Goal: Task Accomplishment & Management: Manage account settings

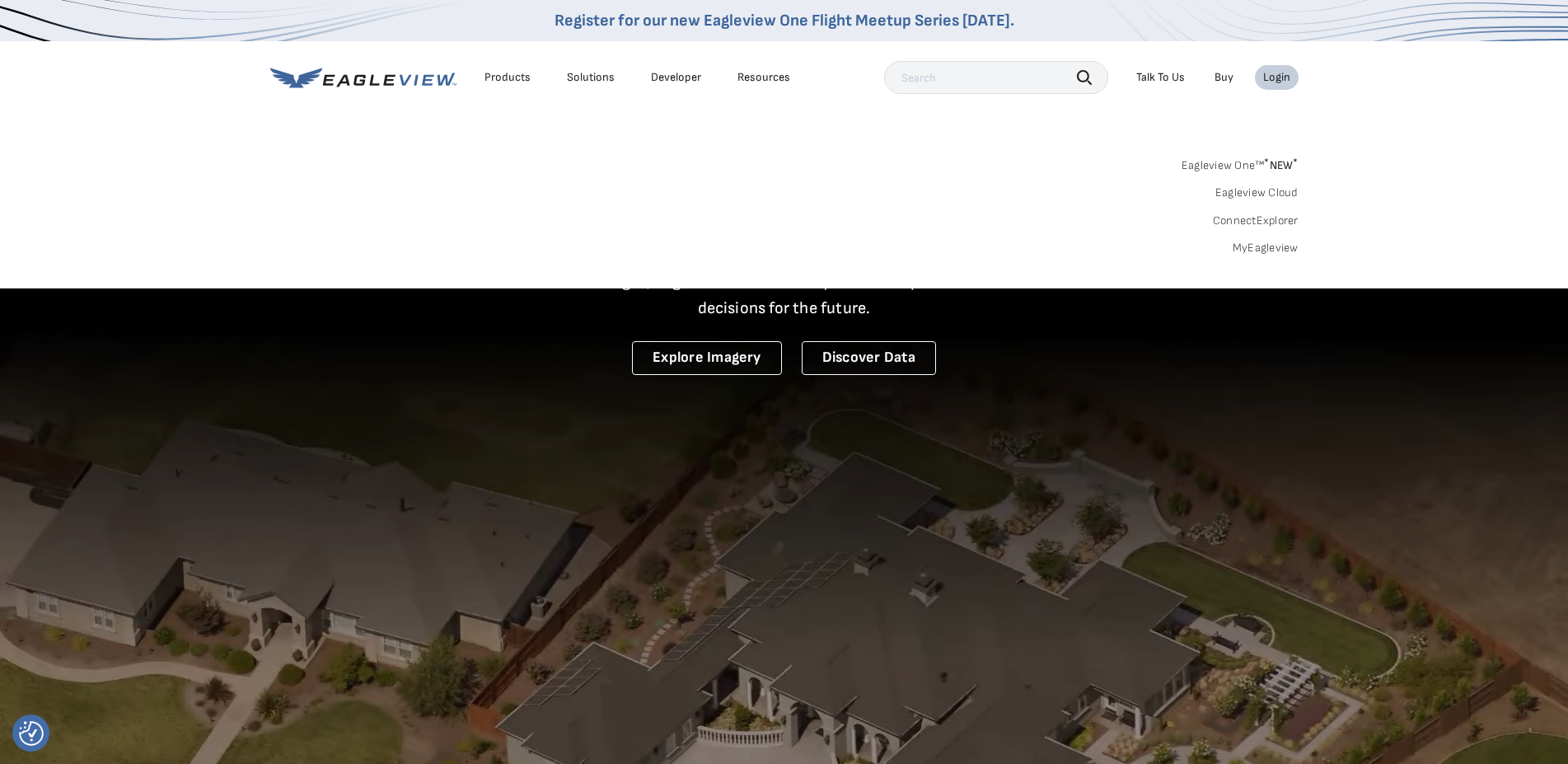
click at [1281, 79] on div "Login" at bounding box center [1277, 78] width 27 height 15
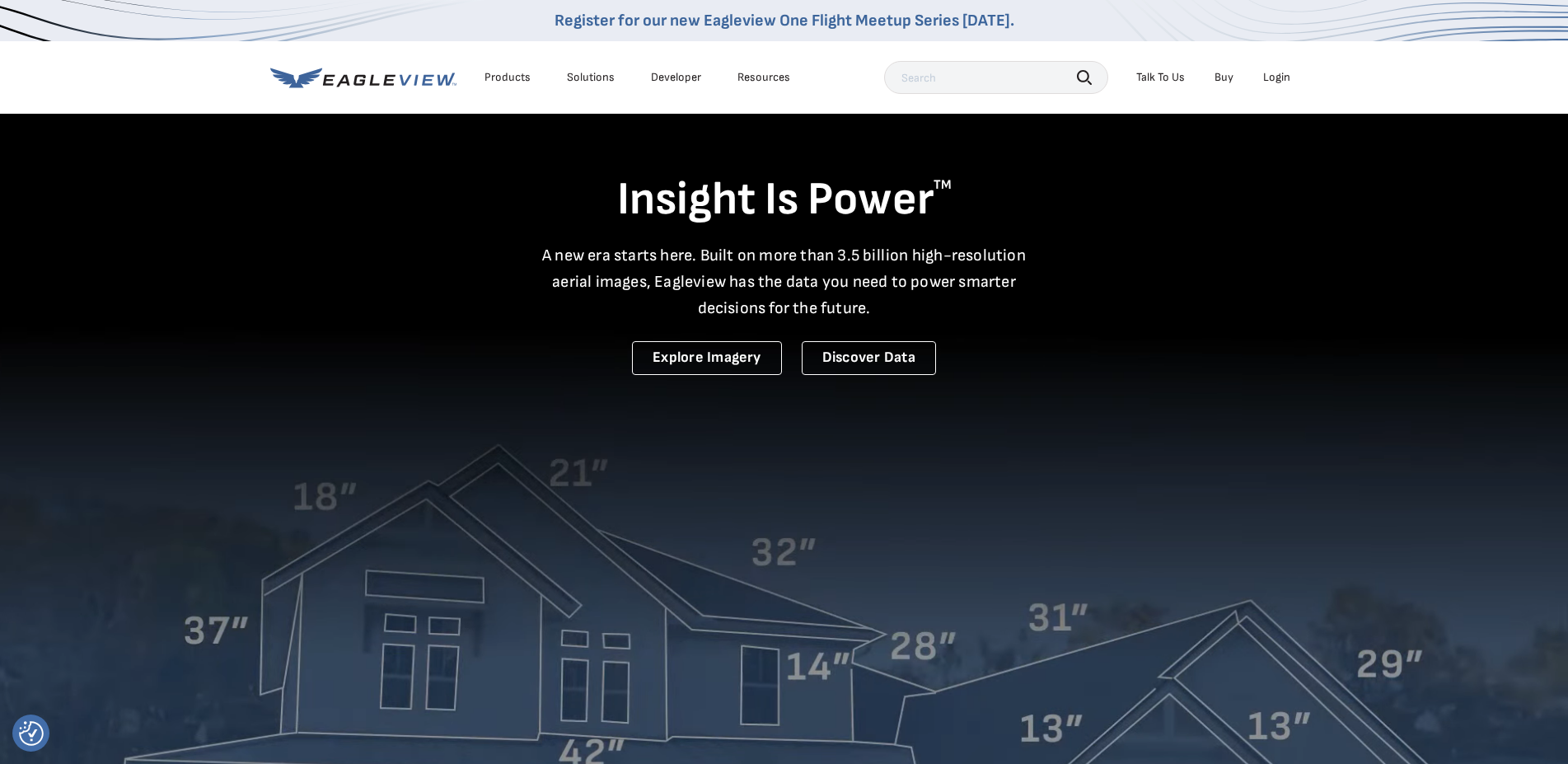
click at [1279, 77] on div "Login" at bounding box center [1277, 78] width 27 height 15
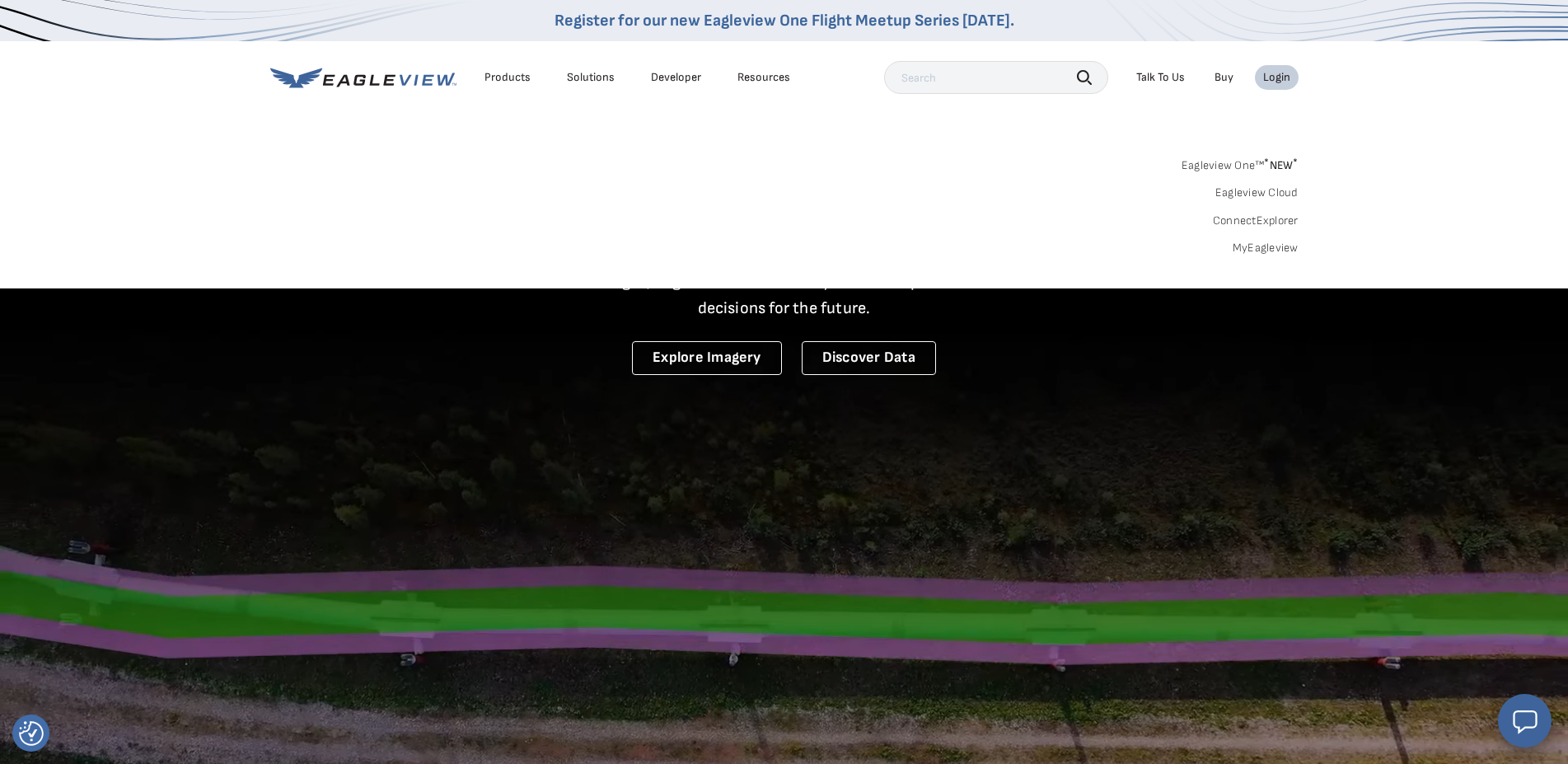
click at [1267, 252] on link "MyEagleview" at bounding box center [1265, 248] width 66 height 15
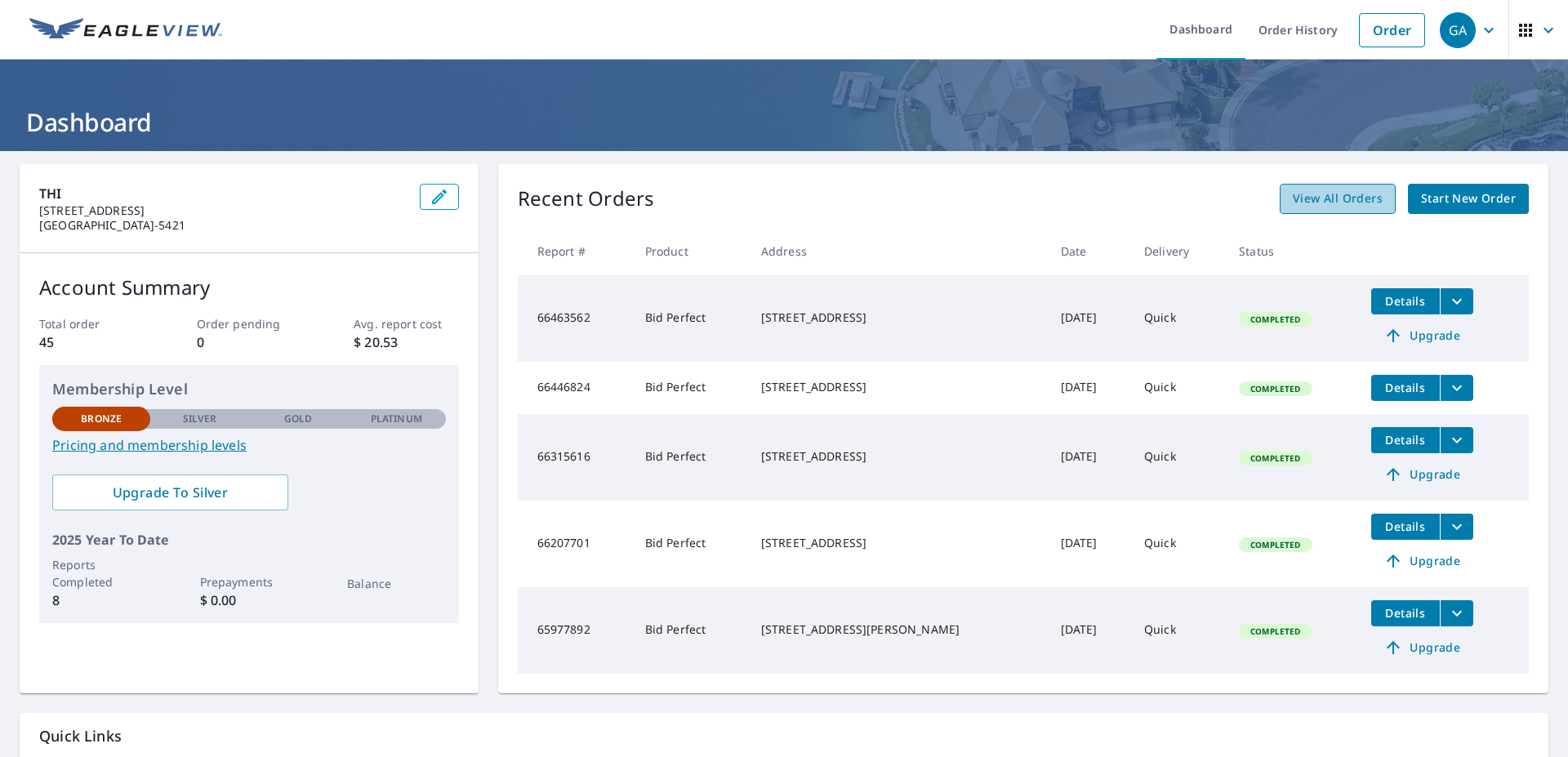
click at [1354, 193] on span "View All Orders" at bounding box center [1337, 199] width 90 height 21
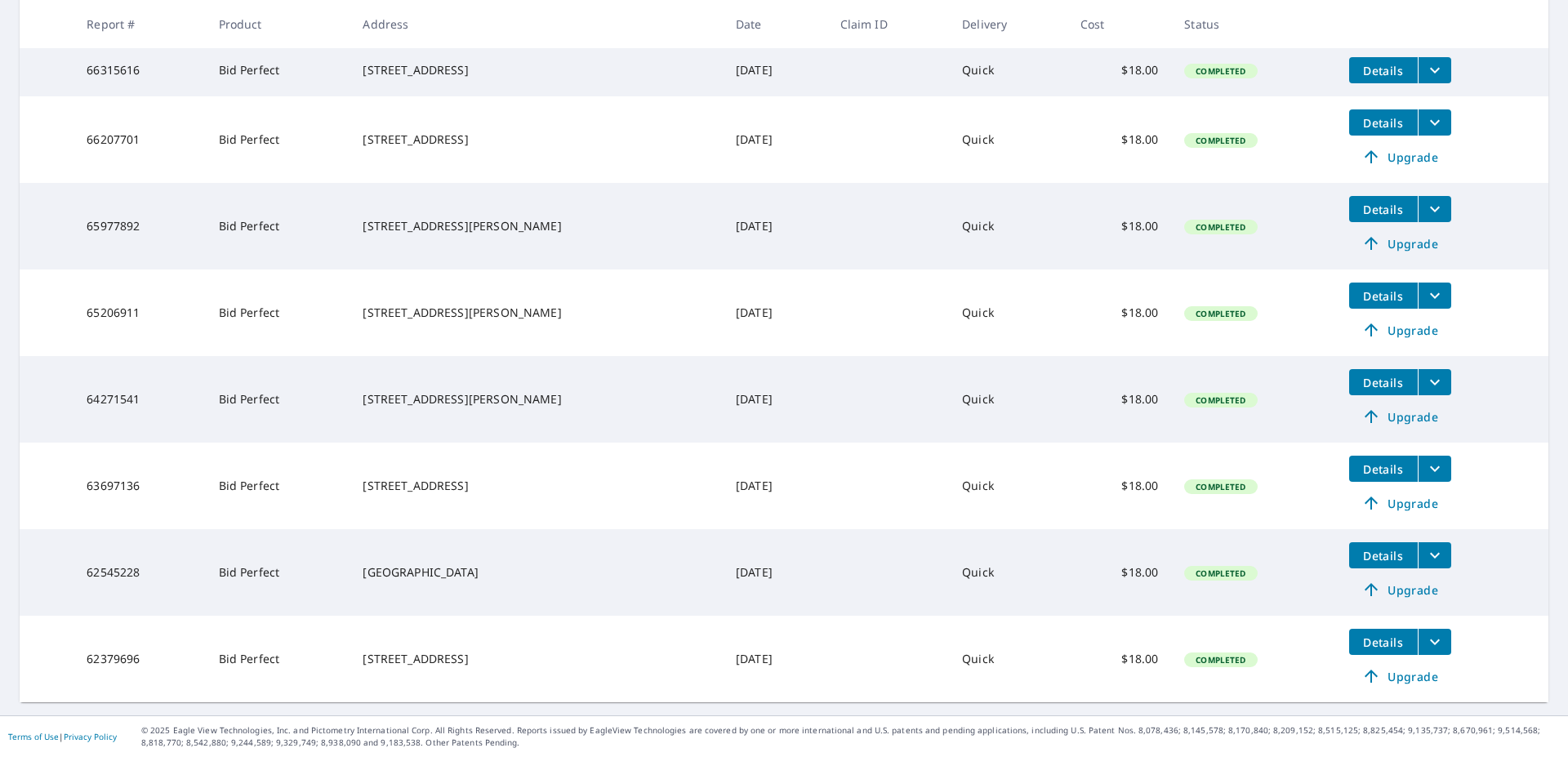
scroll to position [174, 0]
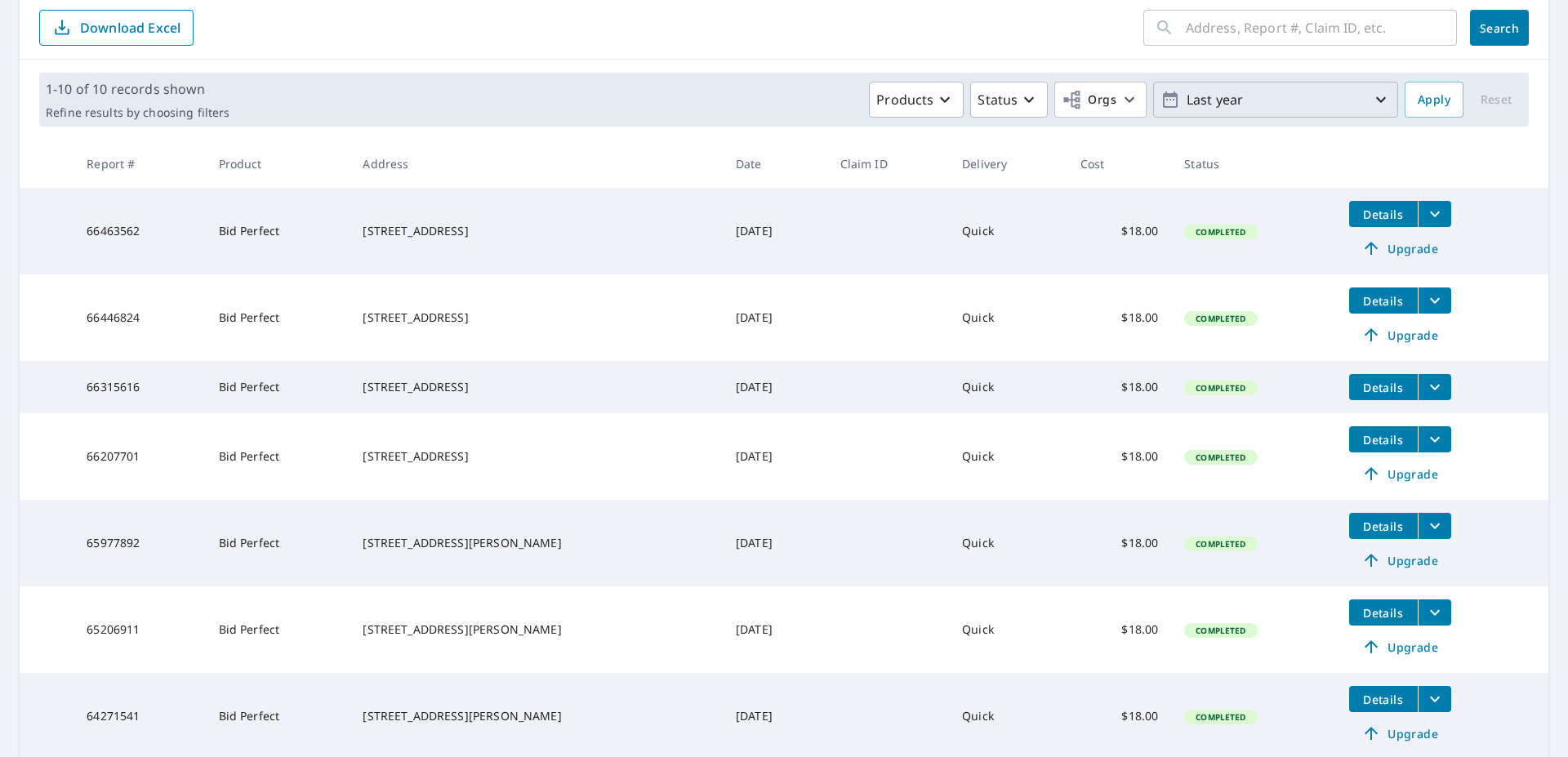
click at [1376, 100] on icon "button" at bounding box center [1381, 100] width 9 height 6
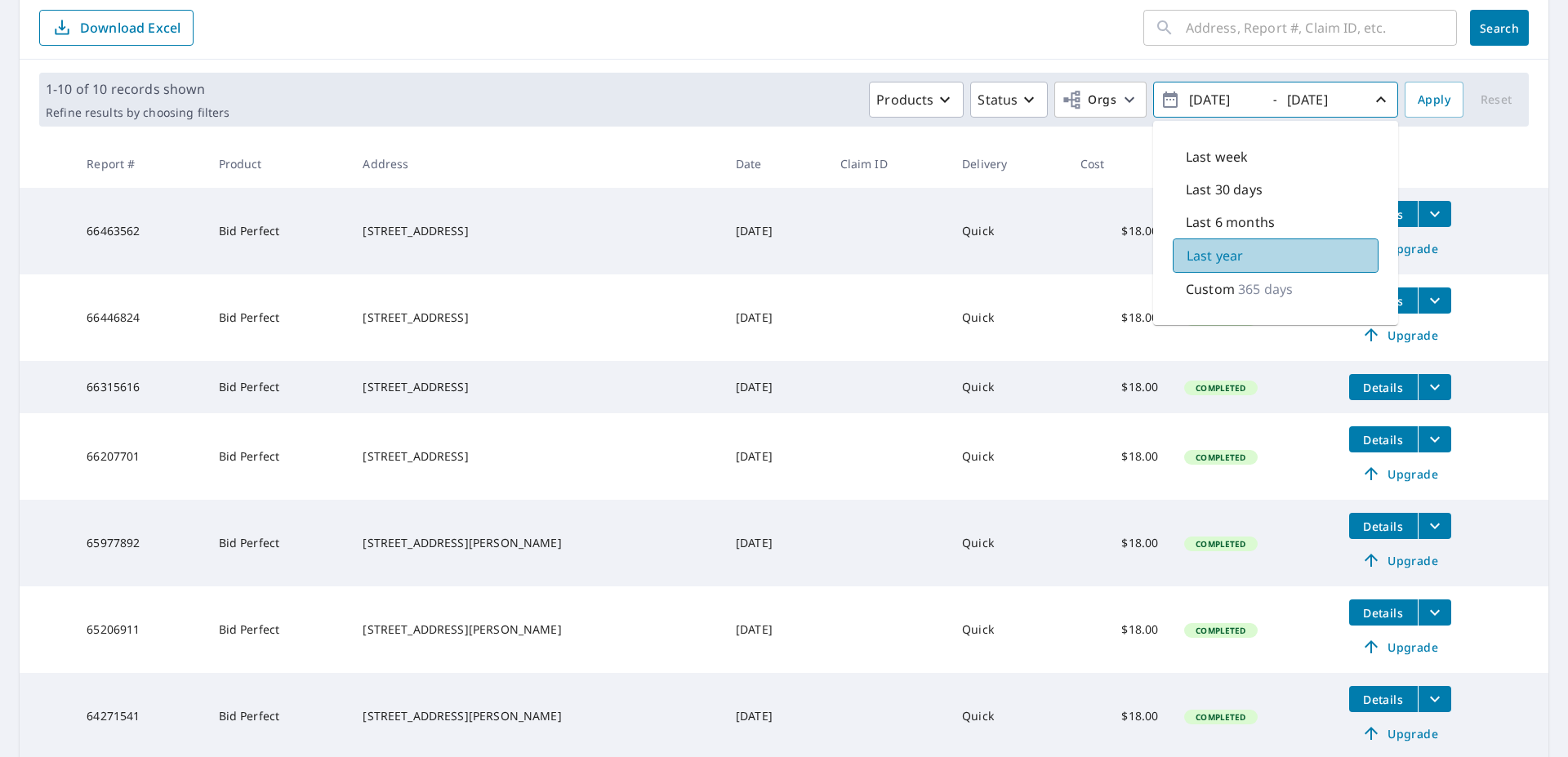
click at [1241, 258] on div "Last year" at bounding box center [1276, 255] width 206 height 35
click at [1423, 93] on span "Apply" at bounding box center [1434, 100] width 33 height 21
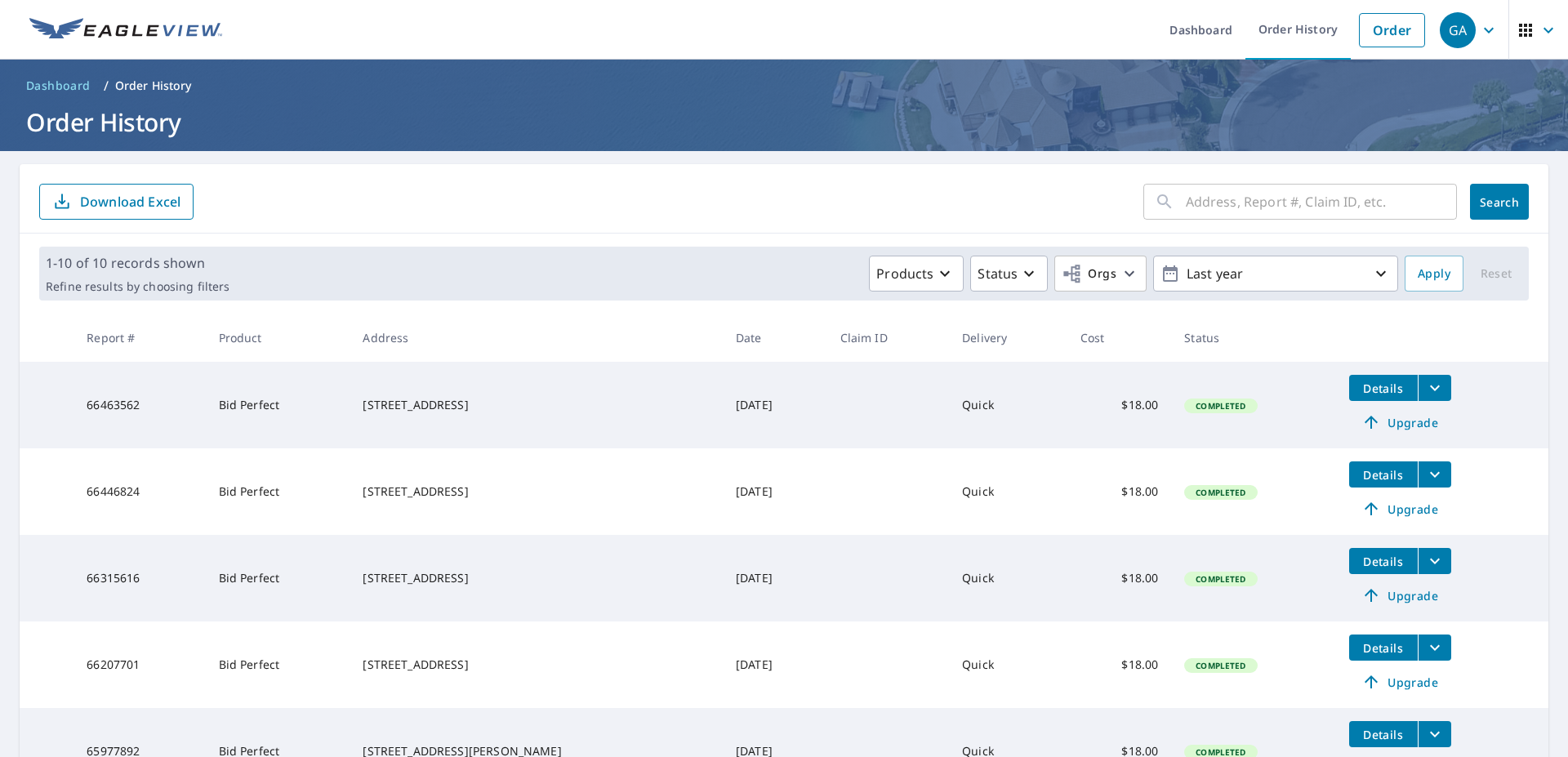
click at [92, 197] on p "Download Excel" at bounding box center [129, 201] width 100 height 18
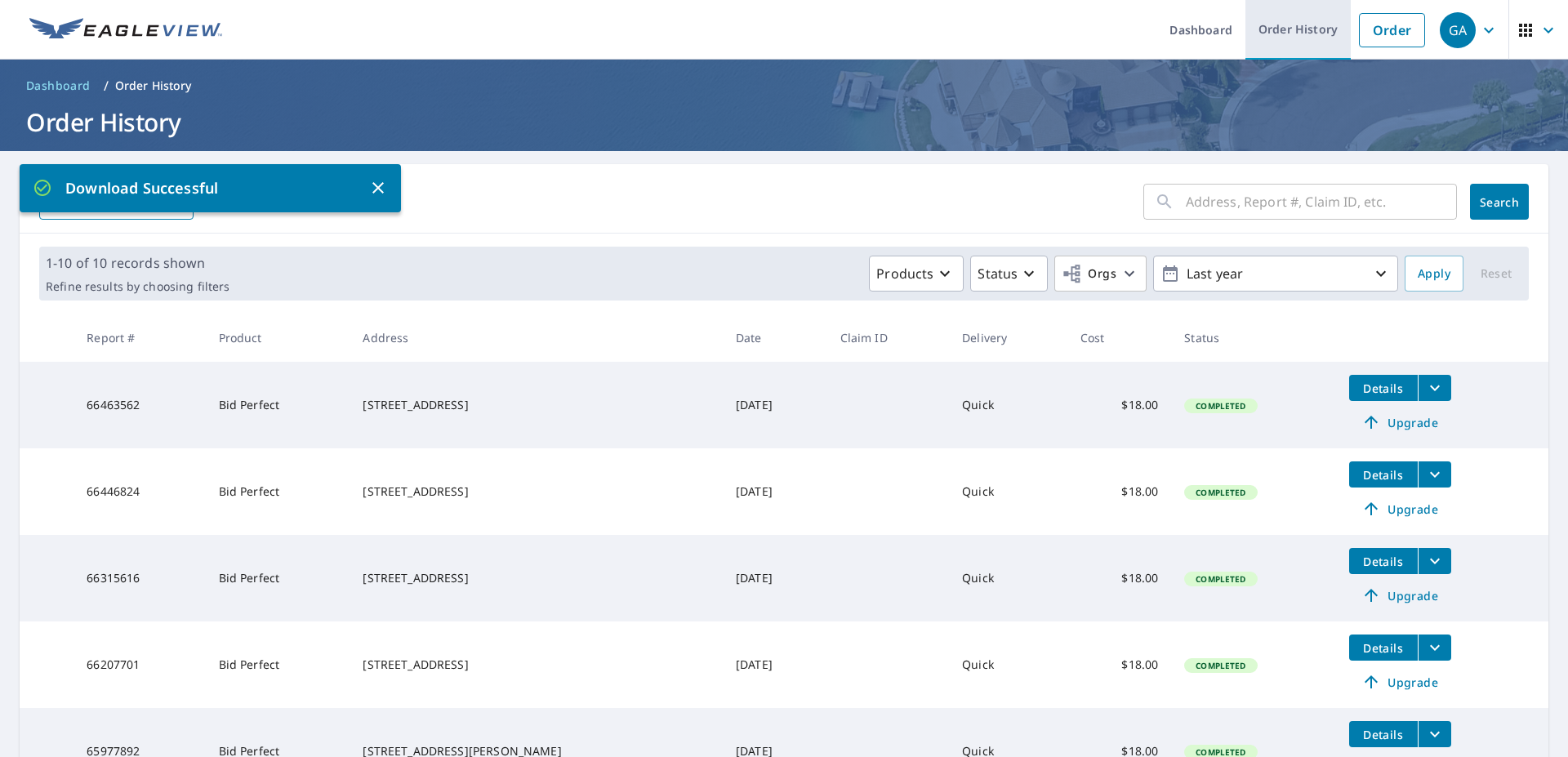
click at [1273, 25] on link "Order History" at bounding box center [1298, 30] width 105 height 60
click at [1280, 40] on link "Order History" at bounding box center [1298, 30] width 105 height 60
click at [1189, 33] on link "Dashboard" at bounding box center [1201, 30] width 89 height 60
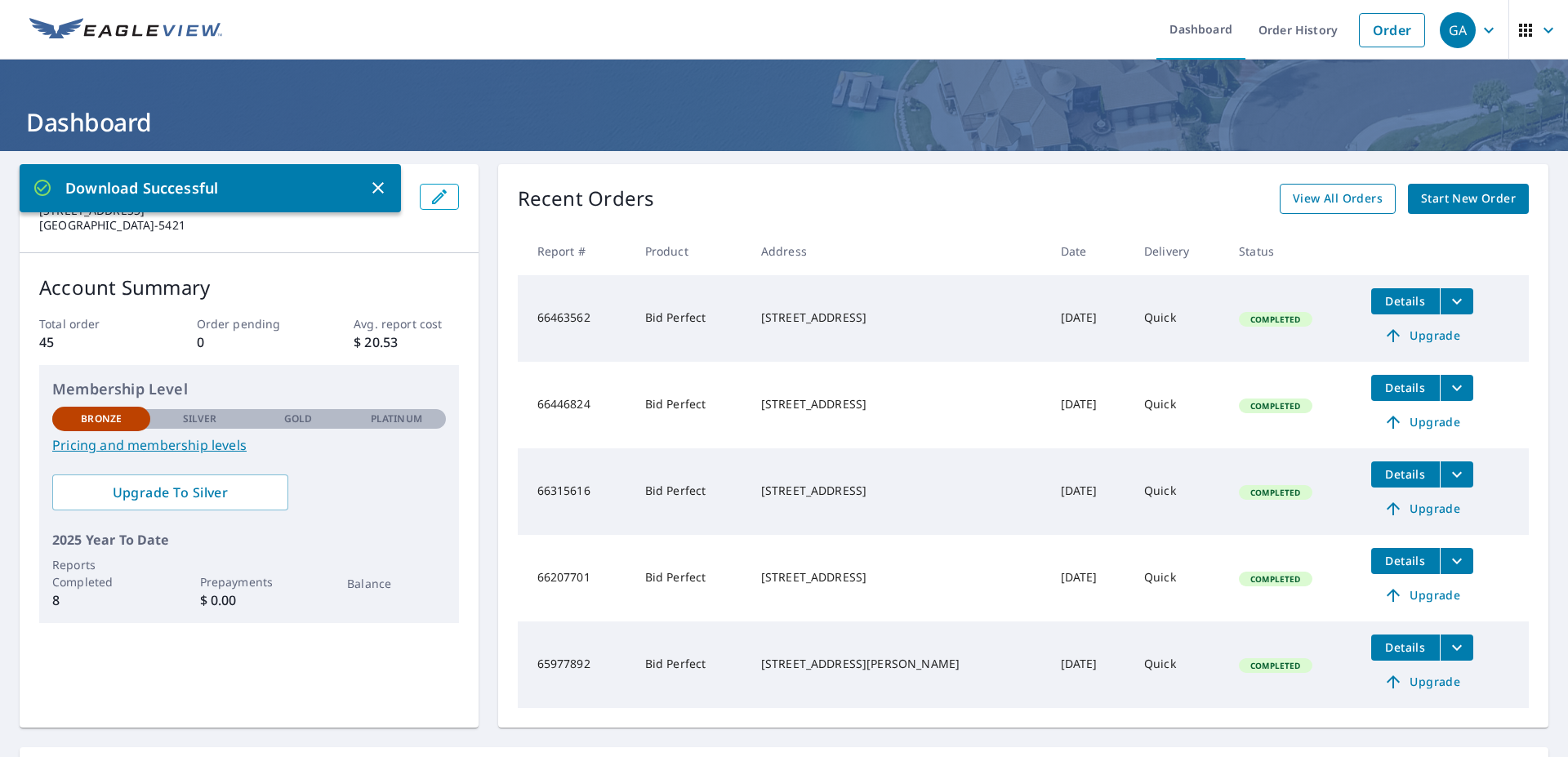
click at [1331, 200] on span "View All Orders" at bounding box center [1337, 199] width 90 height 21
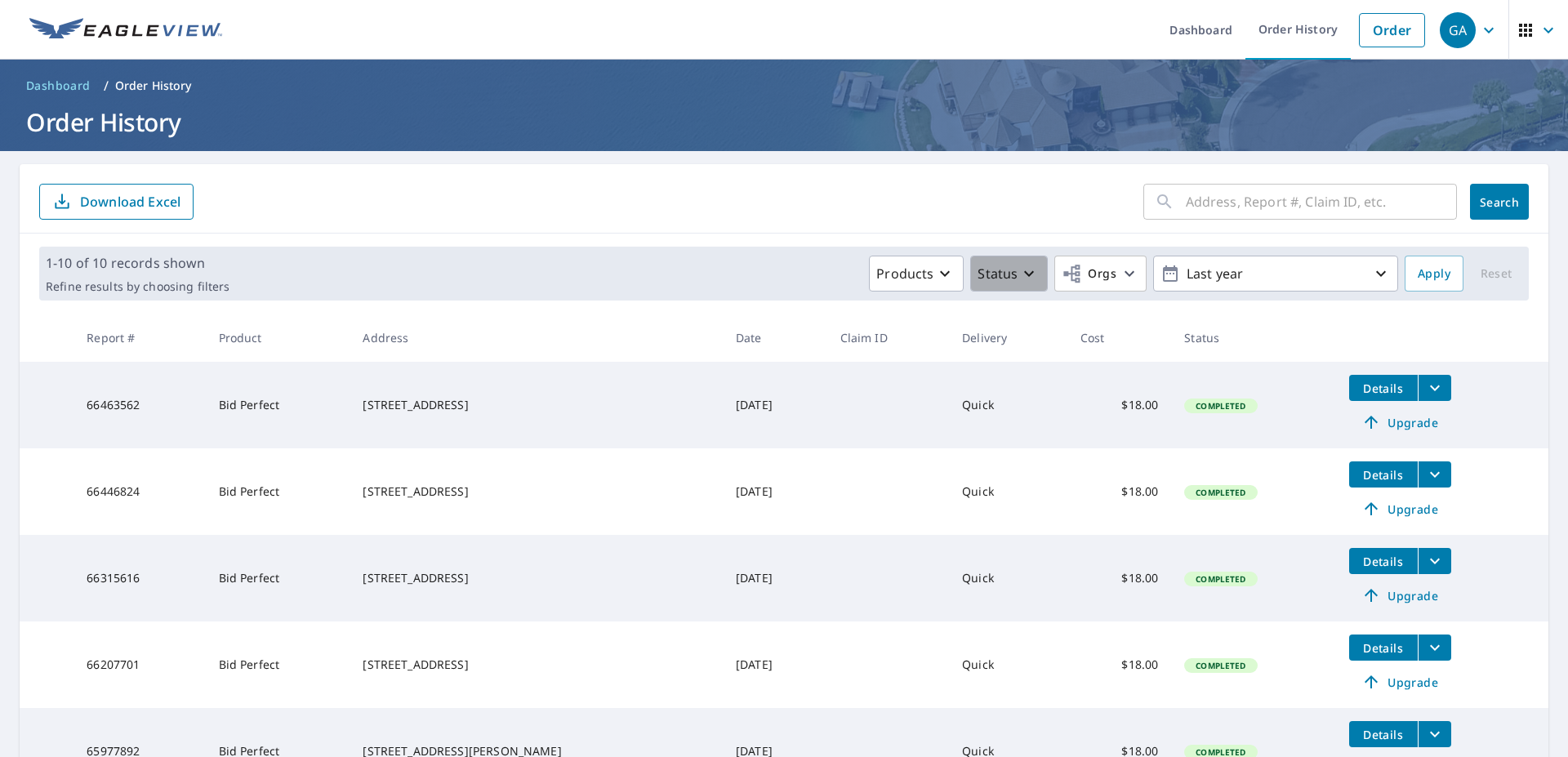
click at [1019, 275] on icon "button" at bounding box center [1028, 273] width 20 height 20
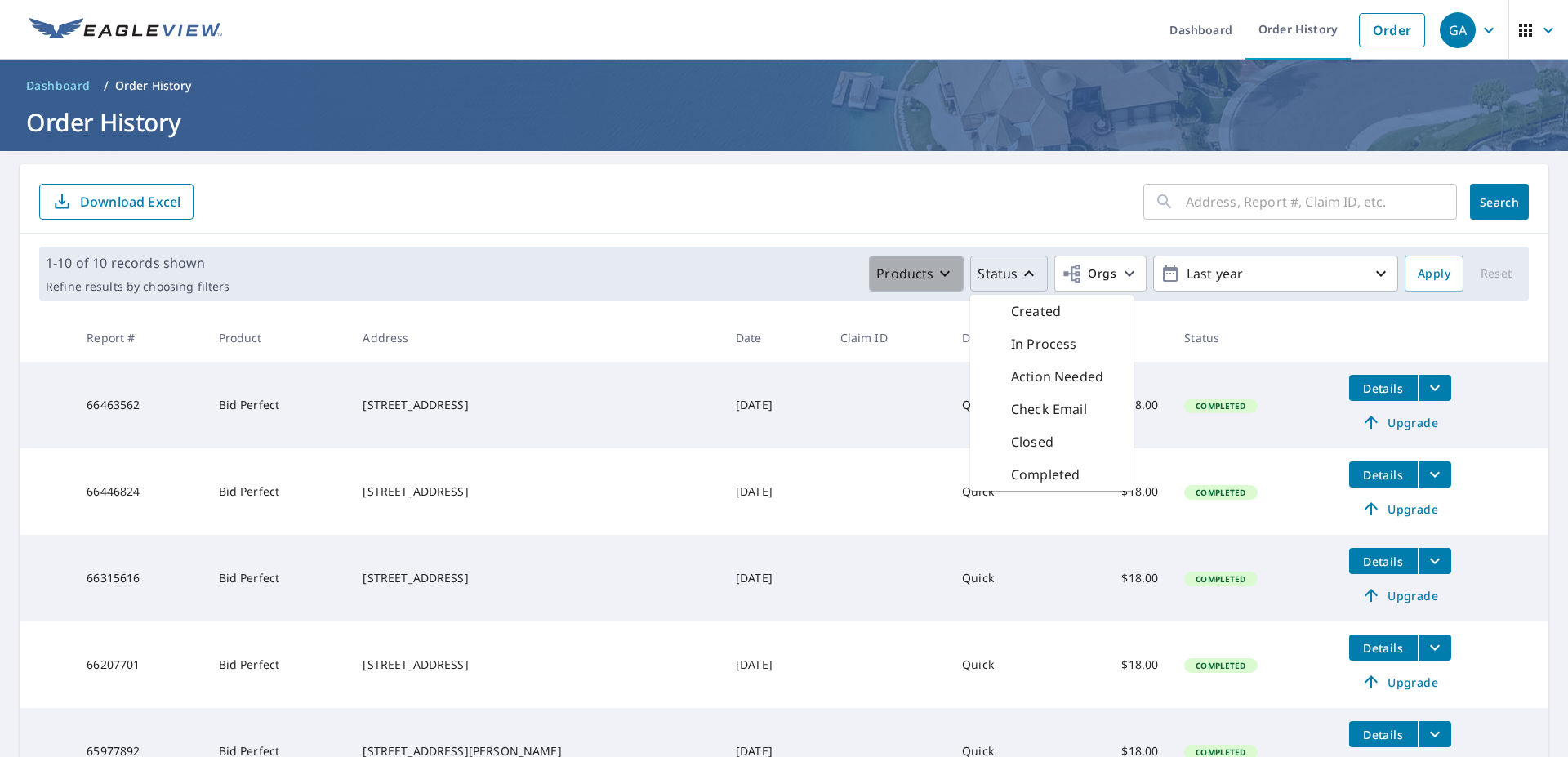
click at [935, 275] on icon "button" at bounding box center [945, 273] width 20 height 20
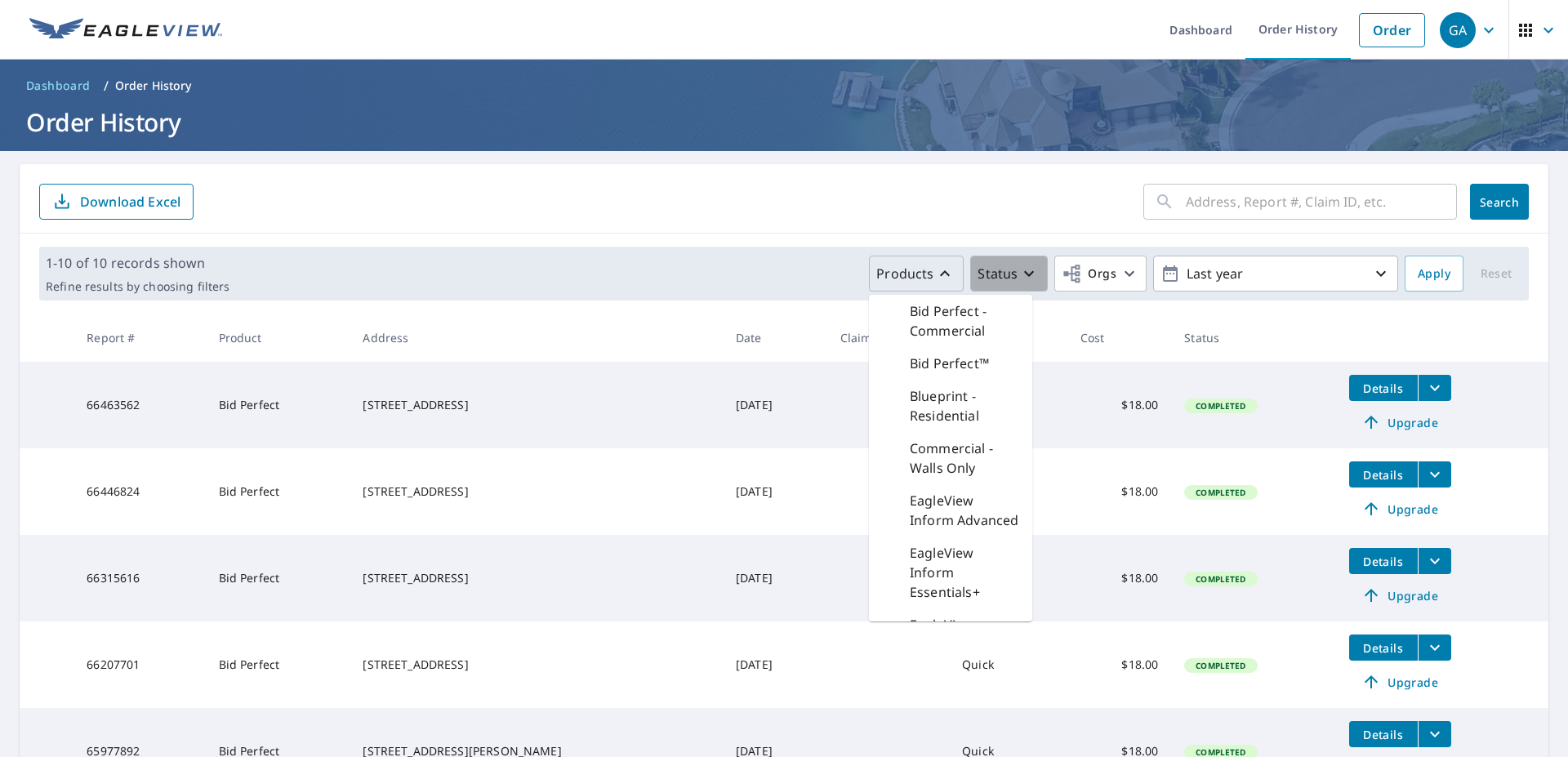
click at [1019, 278] on icon "button" at bounding box center [1028, 273] width 20 height 20
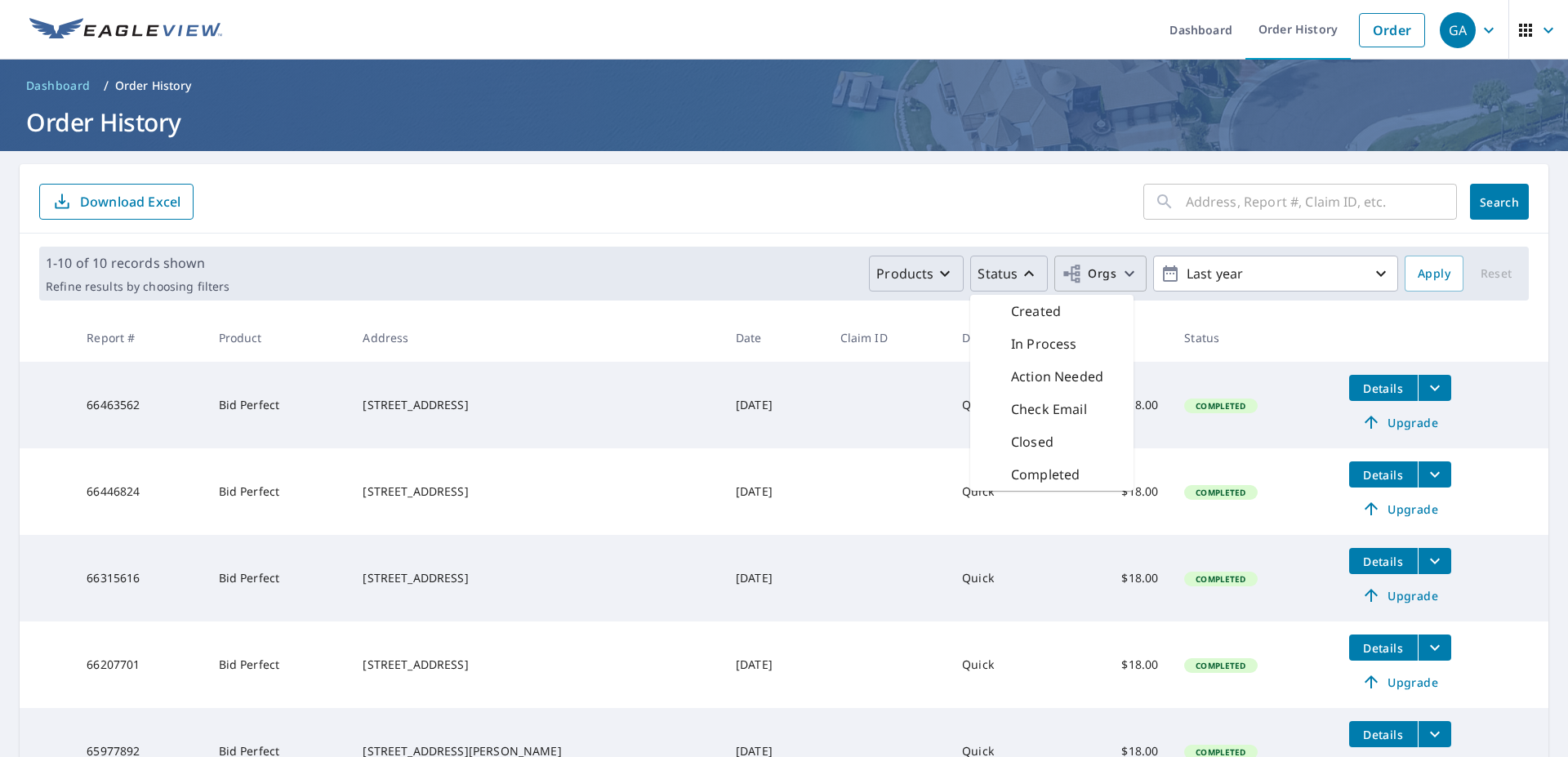
click at [1120, 276] on icon "button" at bounding box center [1129, 273] width 20 height 20
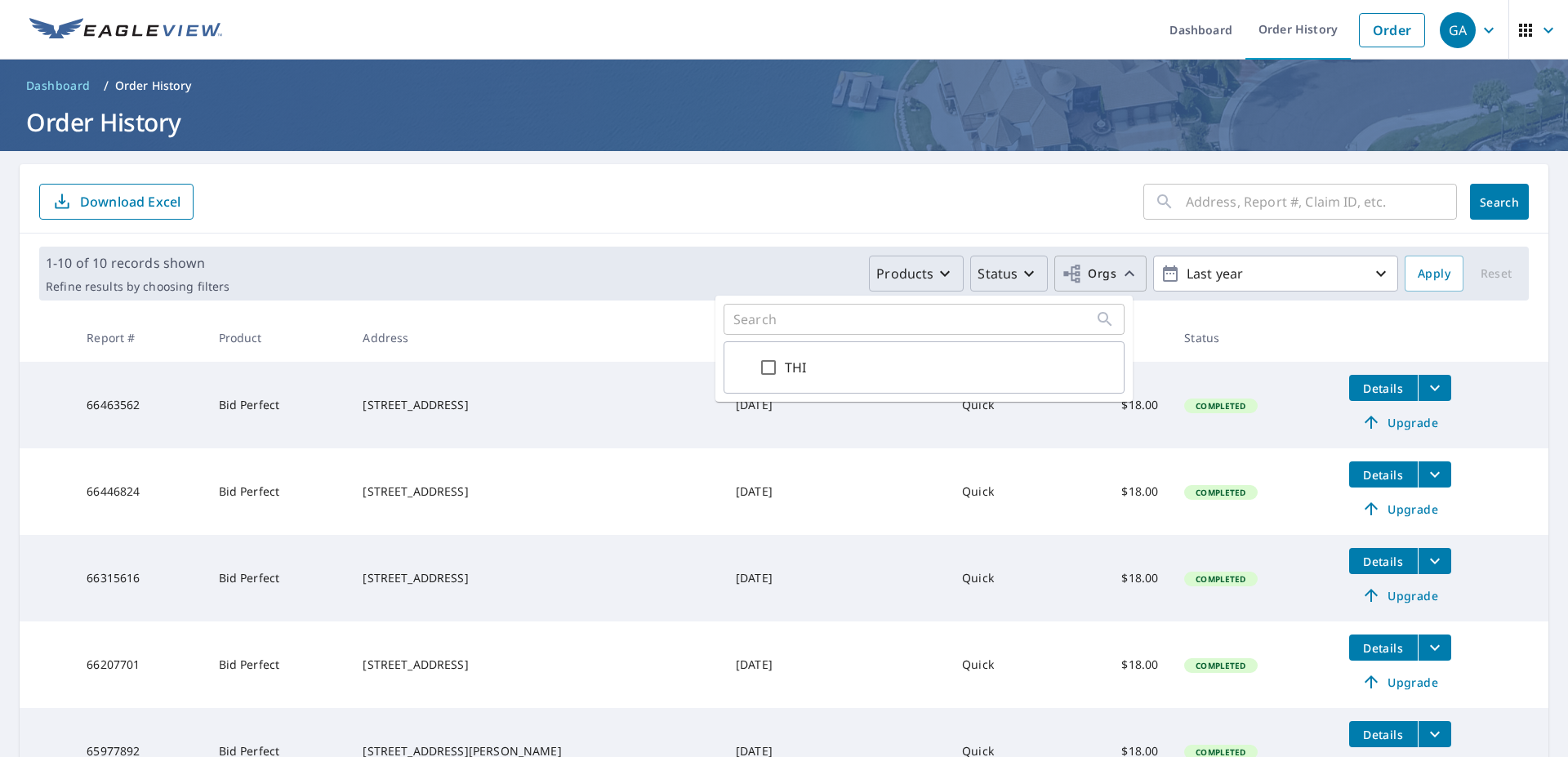
click at [1019, 276] on icon "button" at bounding box center [1028, 273] width 20 height 20
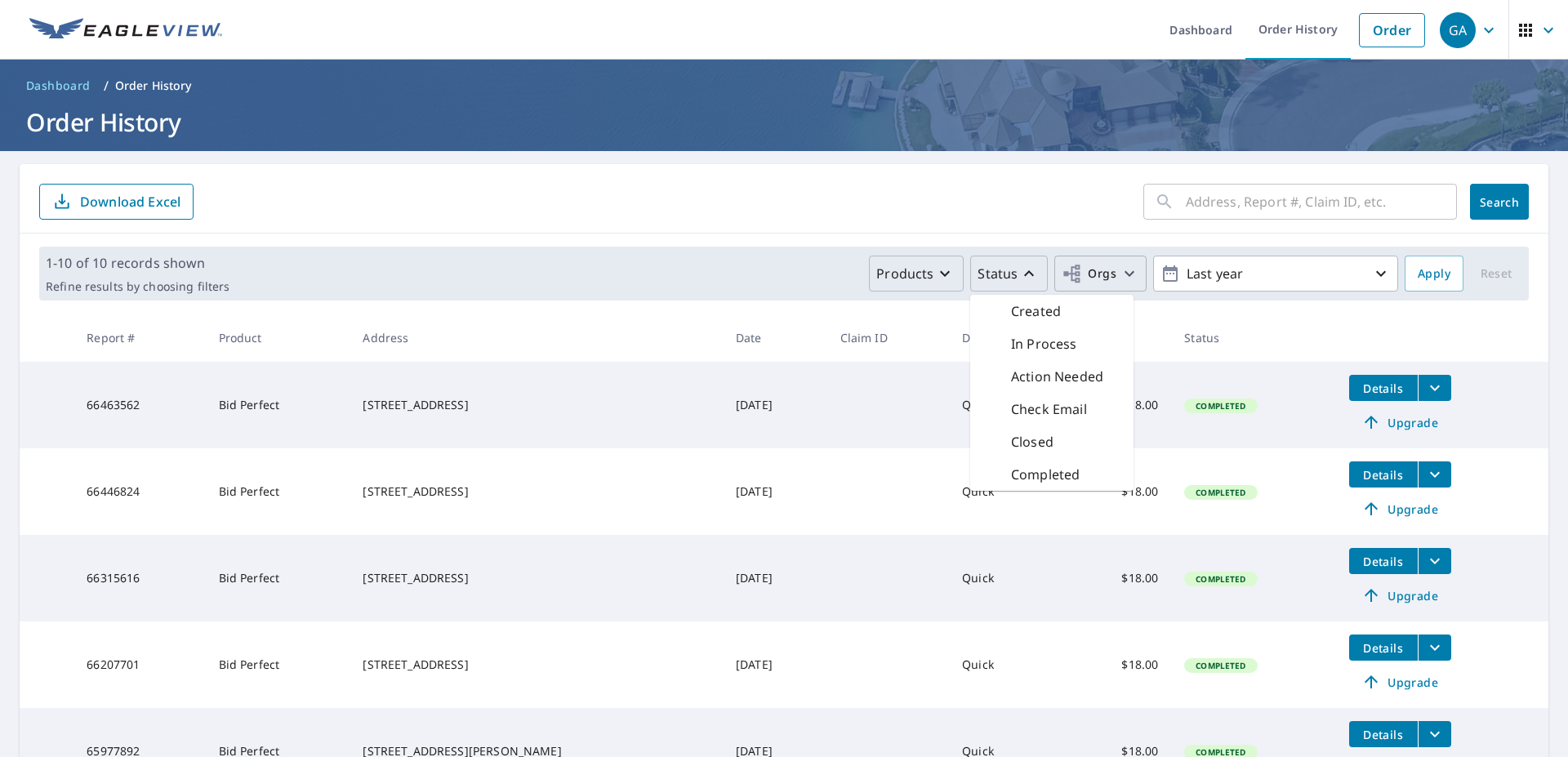
click at [819, 208] on form "​ Search Download Excel" at bounding box center [784, 201] width 1489 height 36
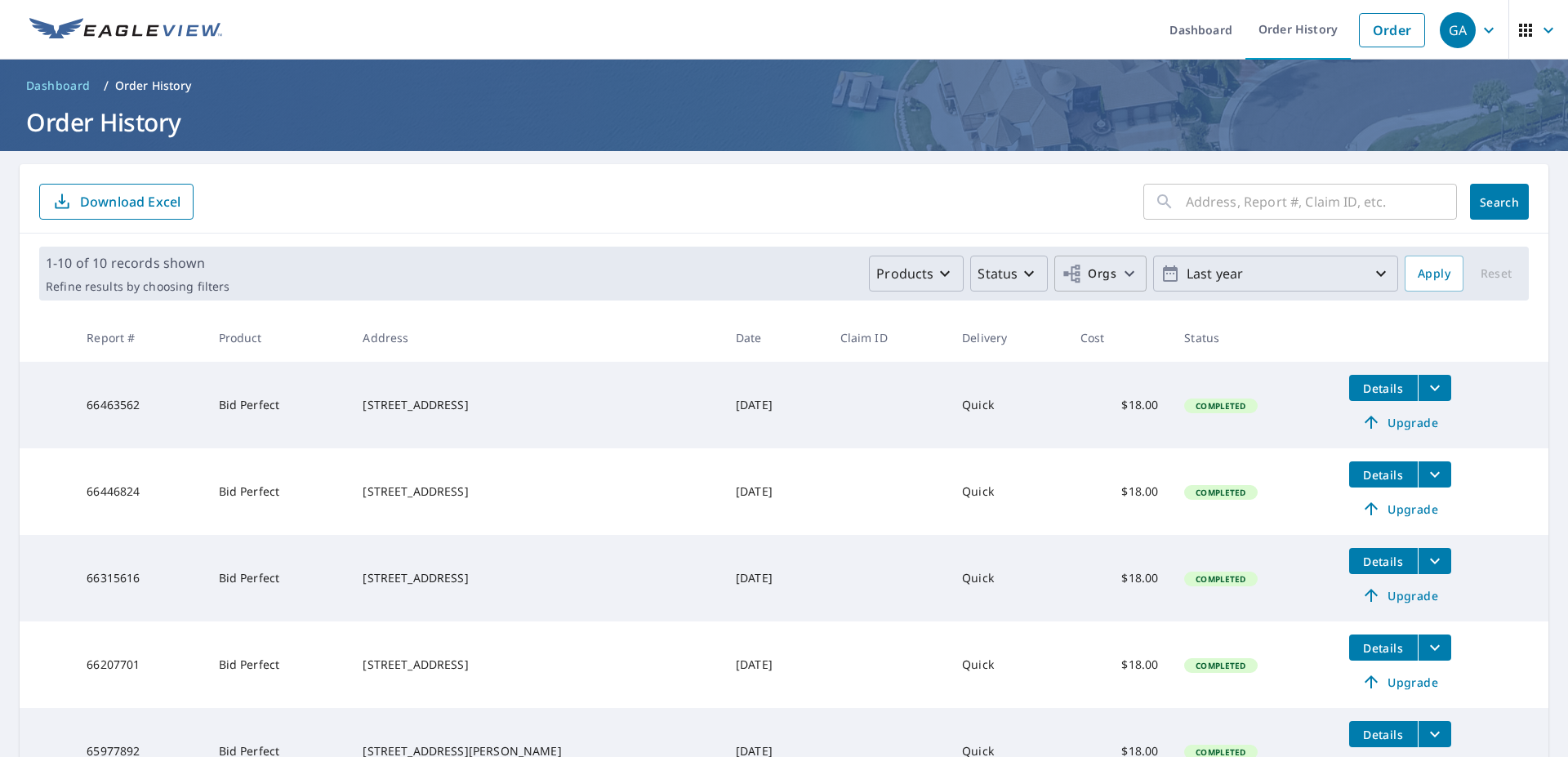
click at [1371, 275] on icon "button" at bounding box center [1381, 273] width 20 height 20
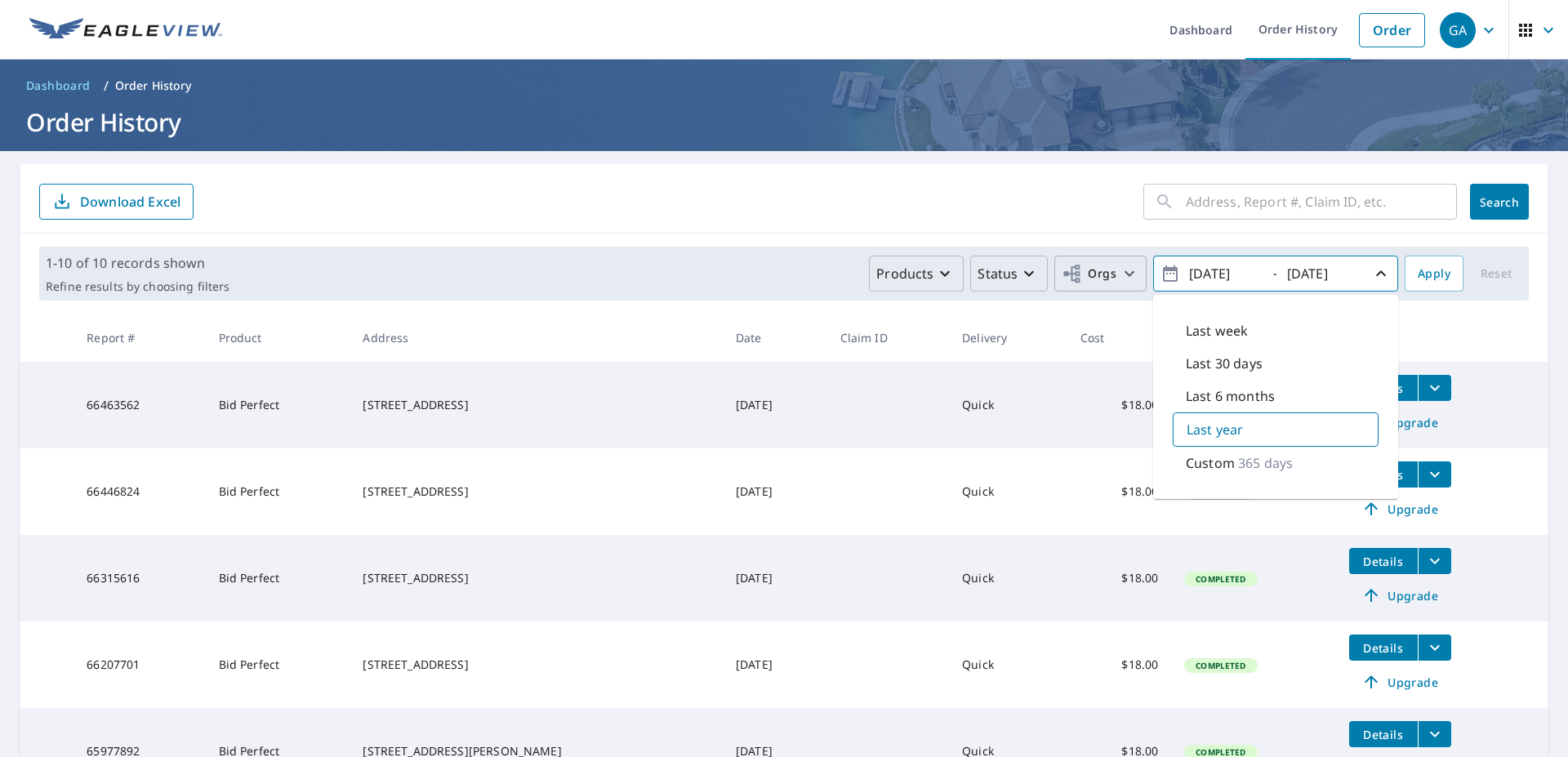
click at [1246, 467] on p "365 days" at bounding box center [1265, 463] width 54 height 20
click at [1418, 270] on span "Apply" at bounding box center [1434, 274] width 33 height 21
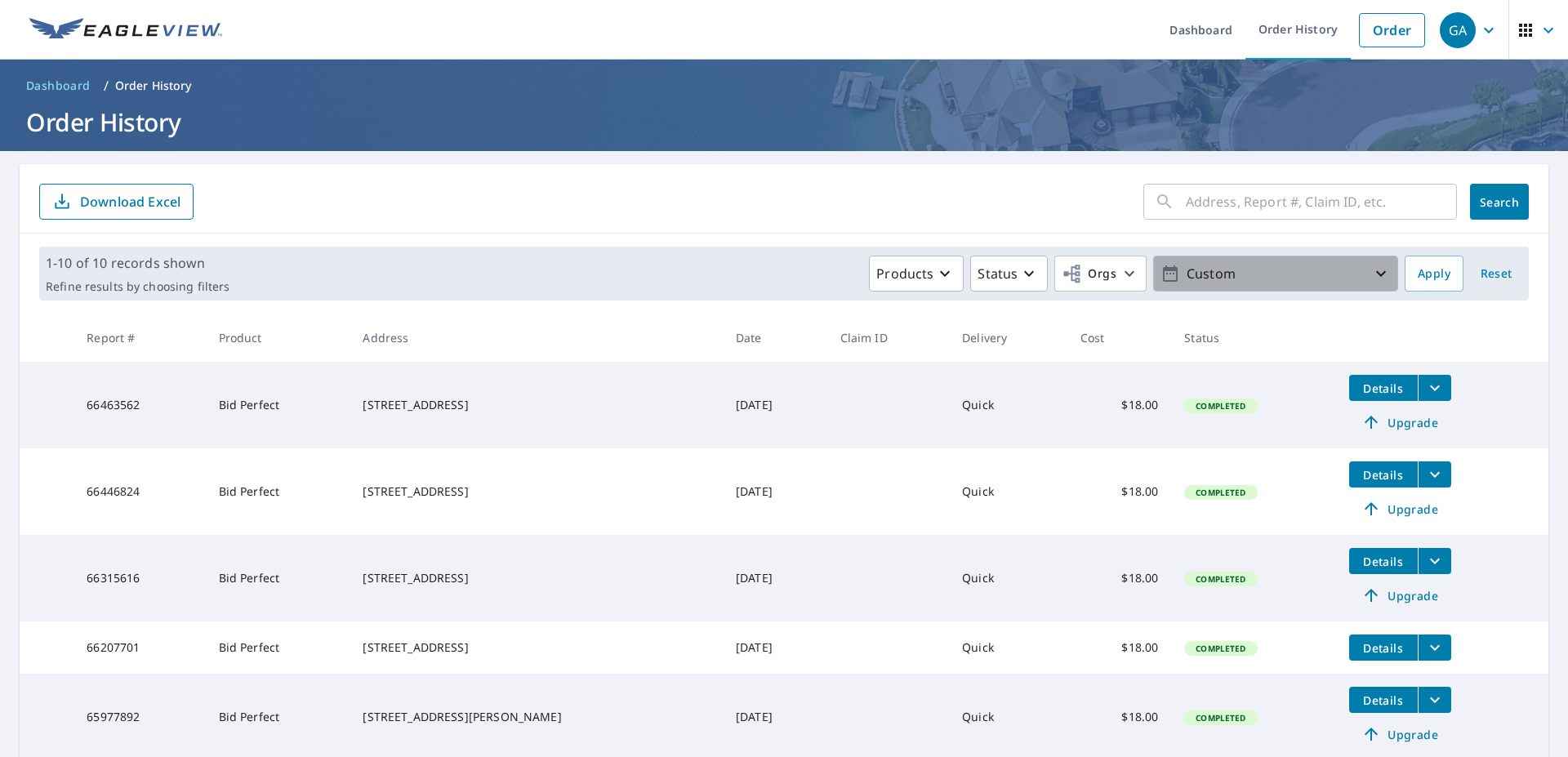
click at [1237, 275] on p "Custom" at bounding box center [1276, 274] width 191 height 28
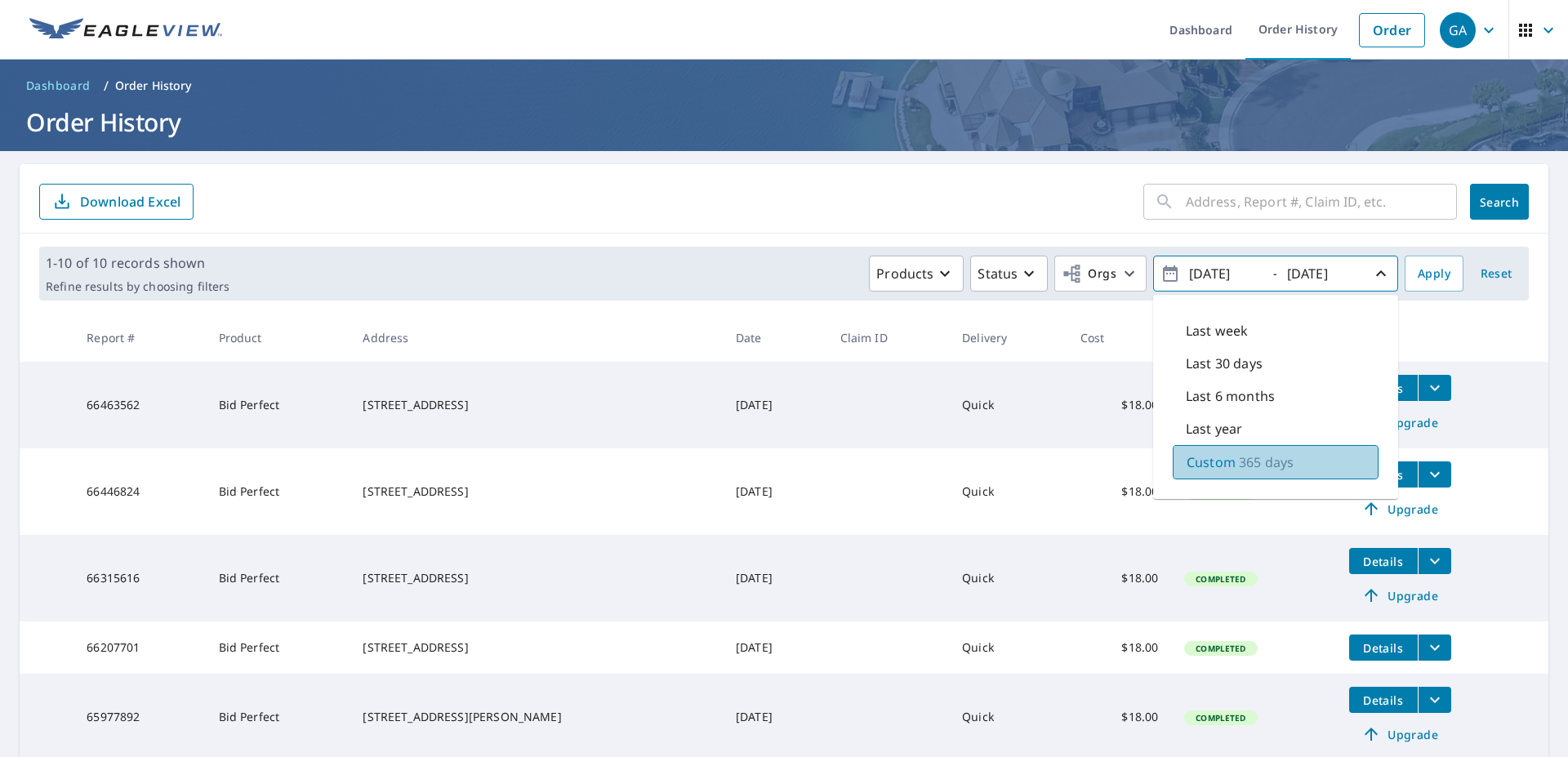
click at [1250, 462] on p "365 days" at bounding box center [1266, 462] width 54 height 20
click at [1240, 275] on input "[DATE]" at bounding box center [1223, 274] width 80 height 26
click at [1250, 275] on input "[DATE]" at bounding box center [1223, 274] width 80 height 26
click at [1228, 274] on input "[DATE]" at bounding box center [1223, 274] width 80 height 26
type input "[DATE]"
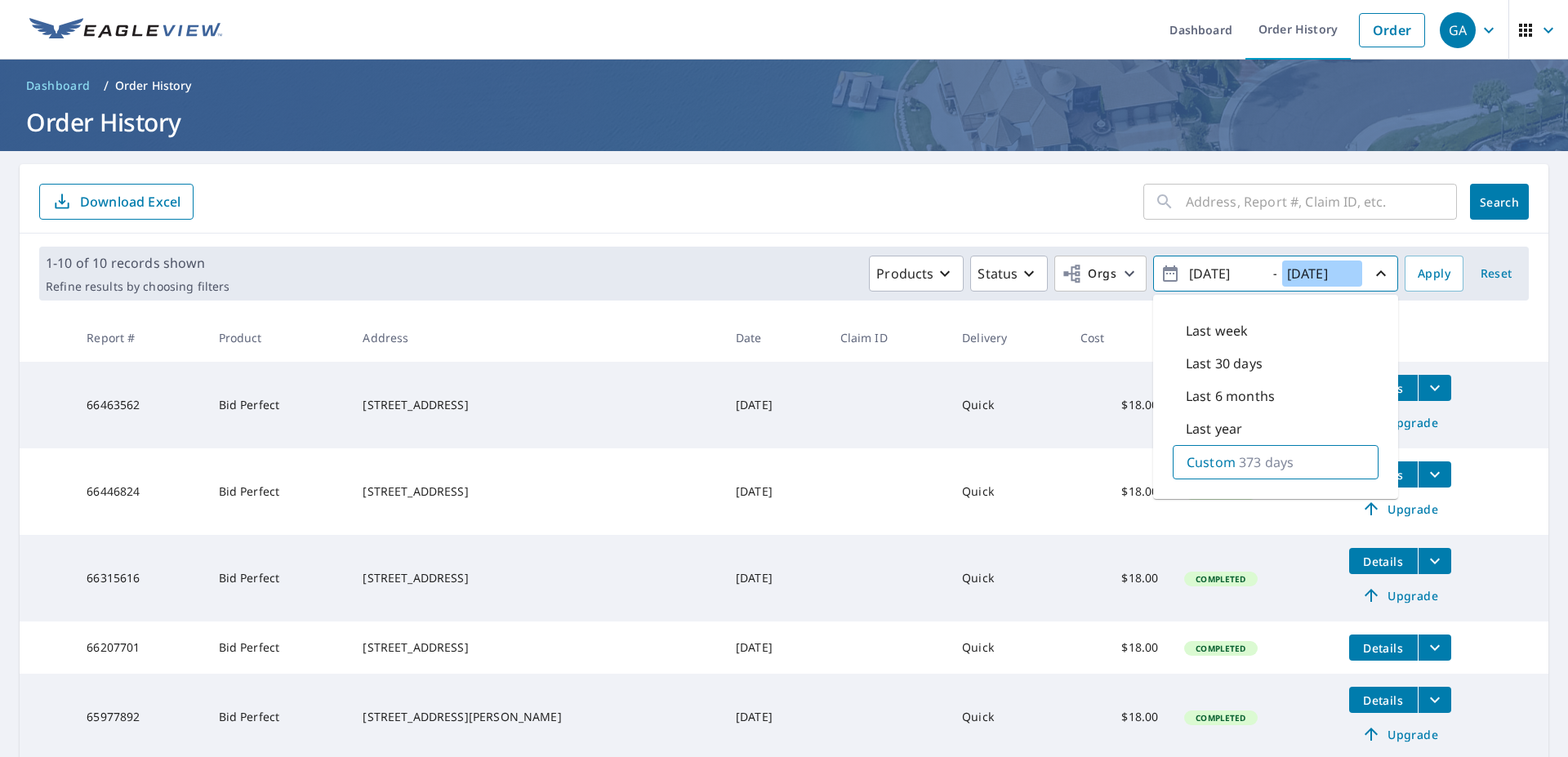
click at [1302, 271] on input "[DATE]" at bounding box center [1322, 274] width 80 height 26
click at [1323, 271] on input "[DATE]" at bounding box center [1322, 274] width 80 height 26
click at [1342, 271] on input "[DATE]" at bounding box center [1322, 274] width 80 height 26
type input "[DATE]"
click at [1429, 275] on span "Apply" at bounding box center [1434, 274] width 33 height 21
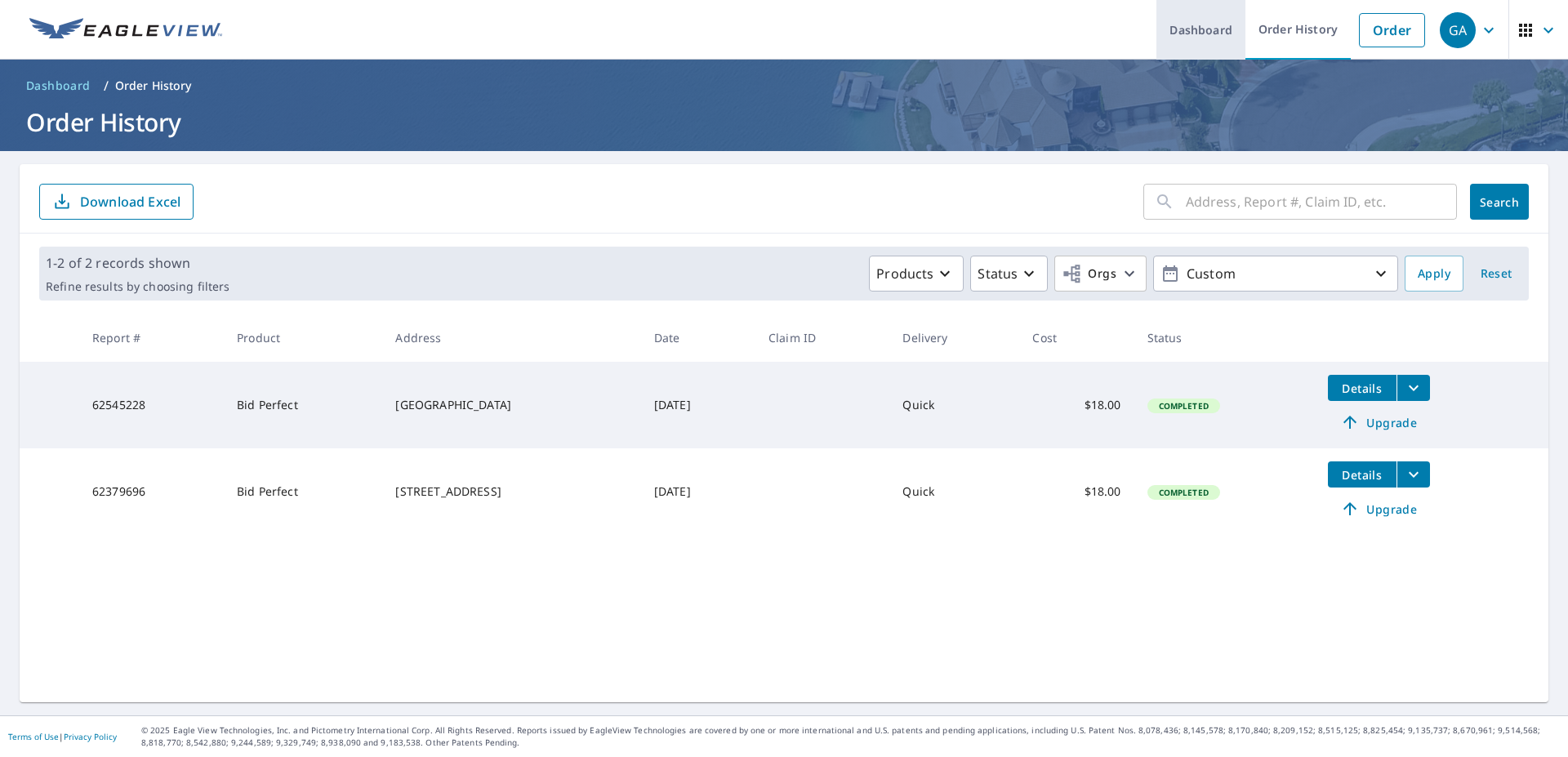
click at [1187, 29] on link "Dashboard" at bounding box center [1201, 30] width 89 height 60
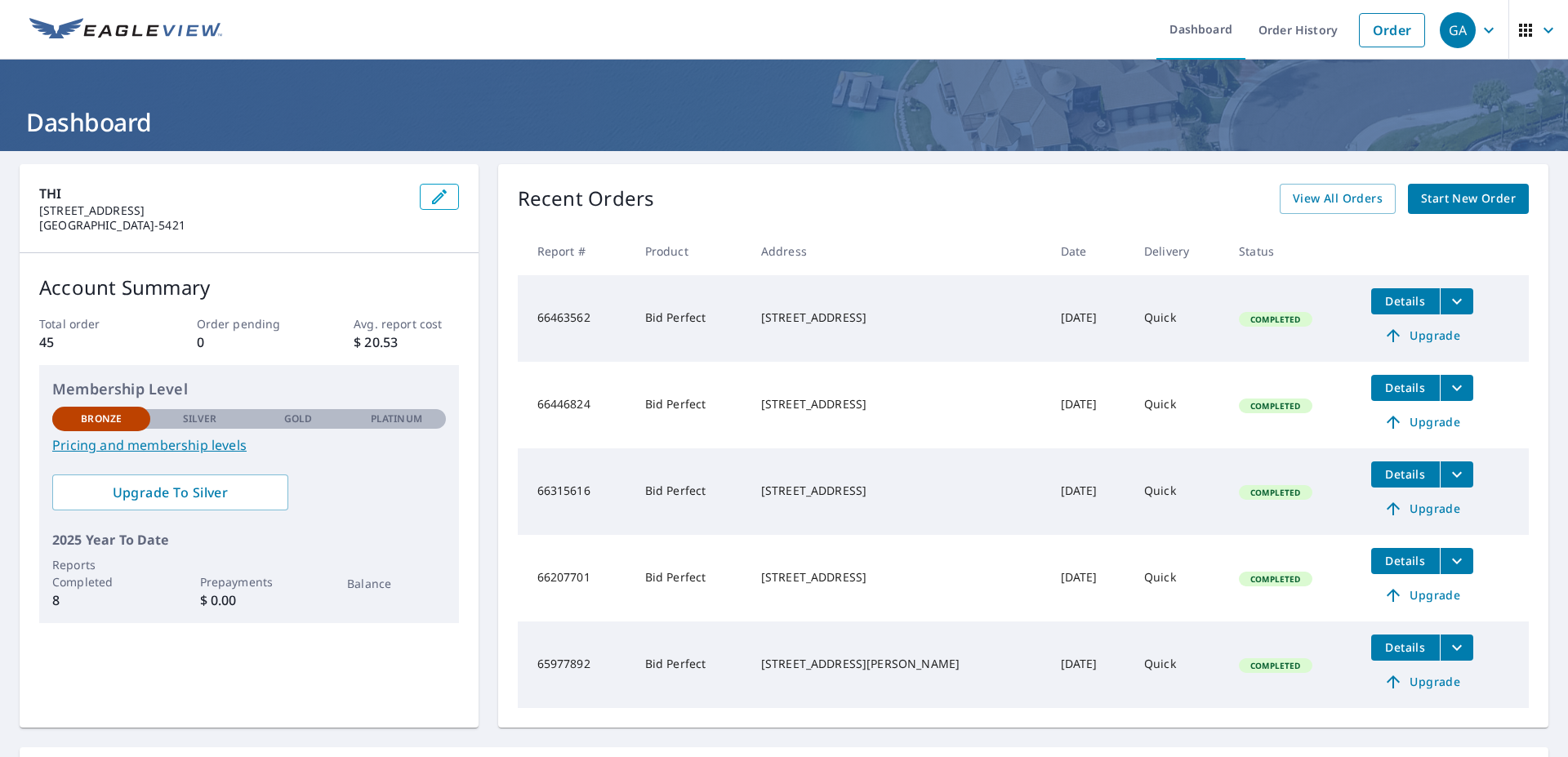
scroll to position [156, 0]
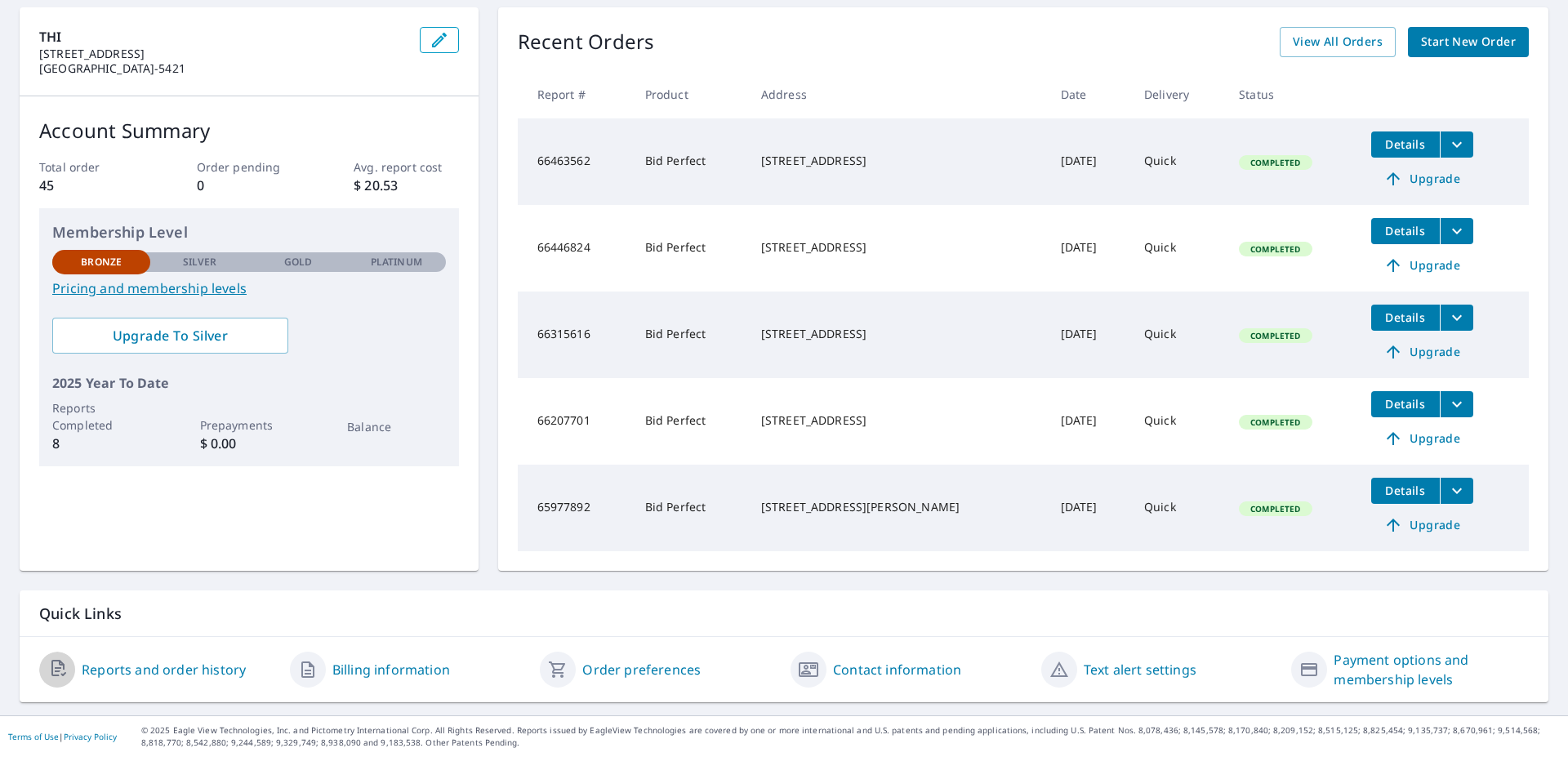
click at [67, 672] on icon "button" at bounding box center [61, 669] width 20 height 20
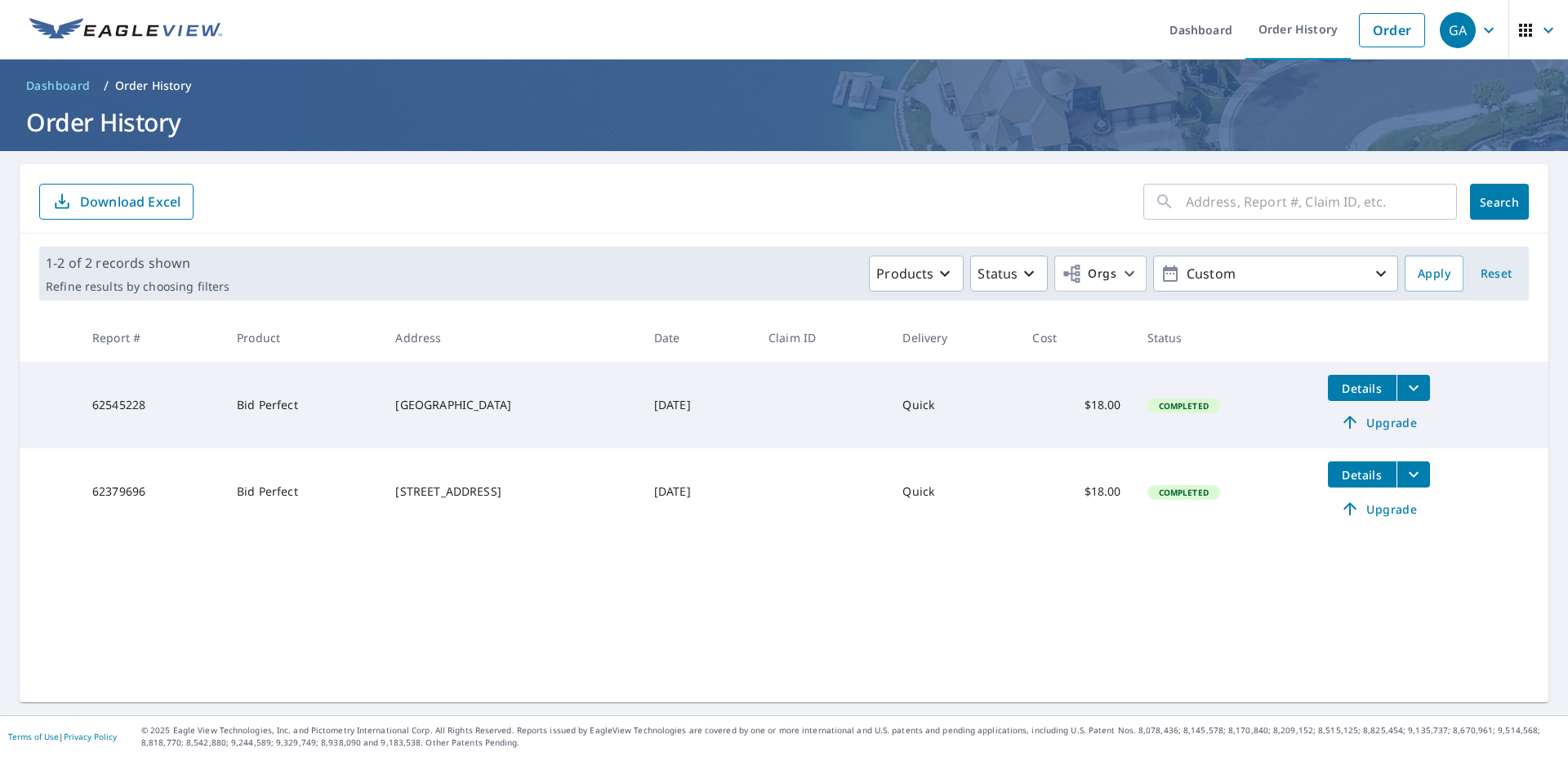
click at [1538, 36] on icon "button" at bounding box center [1547, 30] width 20 height 20
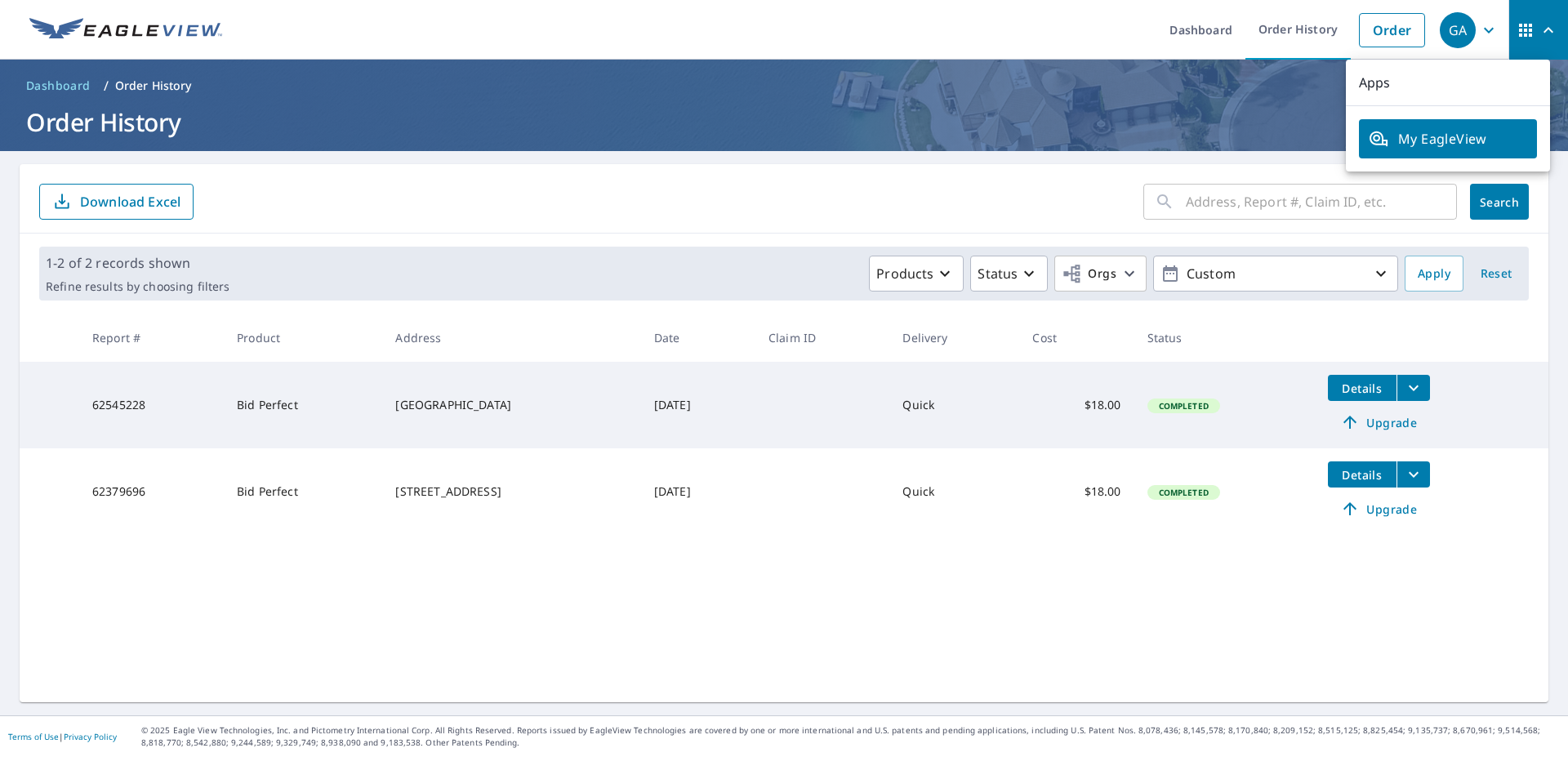
click at [1479, 35] on icon "button" at bounding box center [1488, 30] width 20 height 20
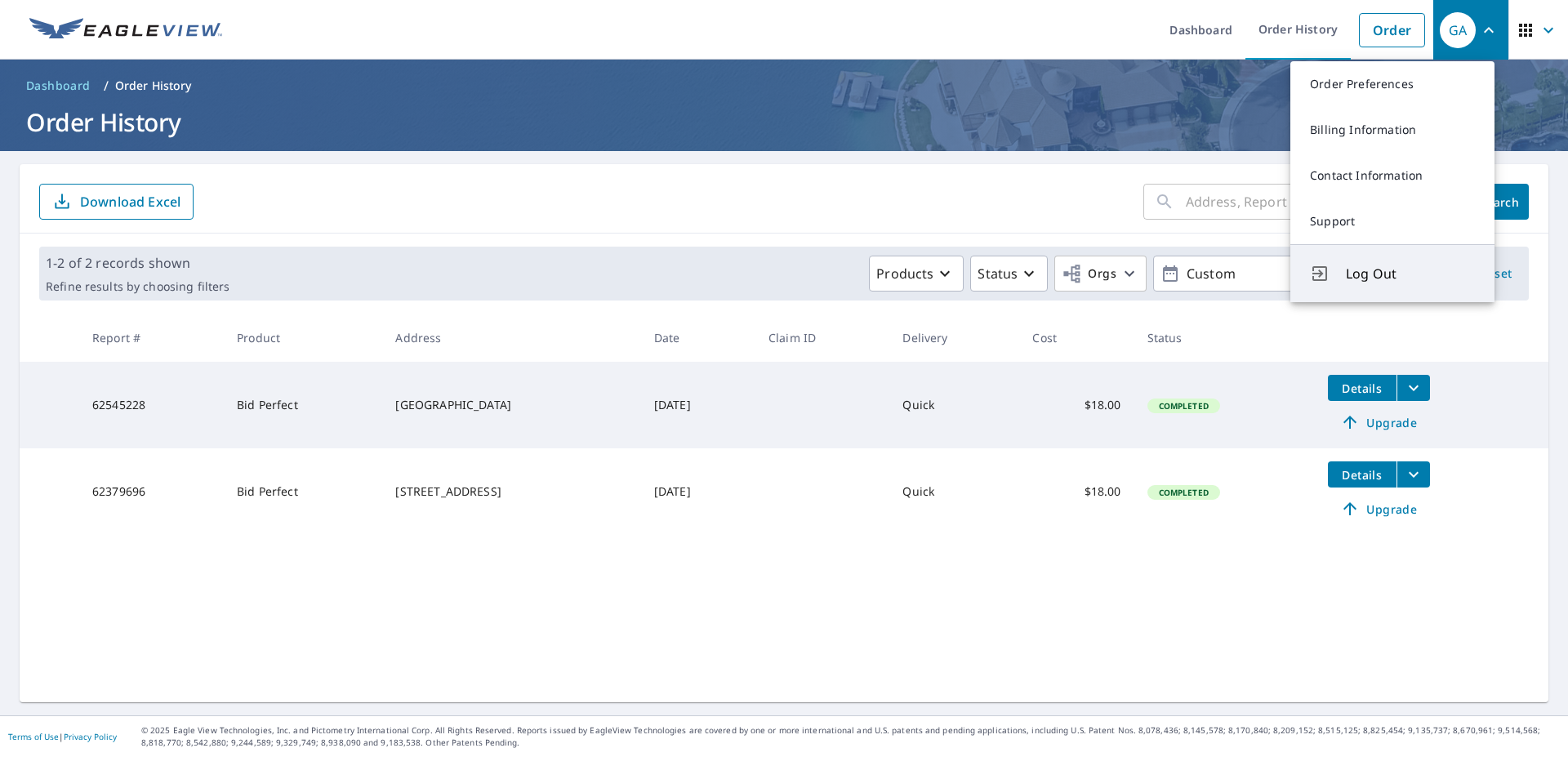
click at [1370, 267] on span "Log Out" at bounding box center [1411, 273] width 129 height 20
